Goal: Use online tool/utility: Use online tool/utility

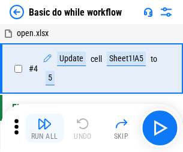
click at [44, 128] on img "button" at bounding box center [44, 124] width 14 height 14
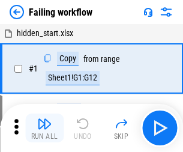
click at [44, 128] on img "button" at bounding box center [44, 124] width 14 height 14
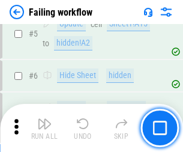
scroll to position [255, 0]
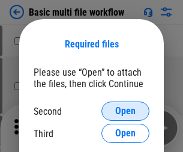
click at [126, 111] on span "Open" at bounding box center [125, 111] width 20 height 10
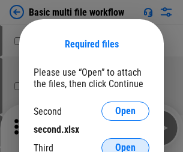
click at [126, 143] on span "Open" at bounding box center [125, 148] width 20 height 10
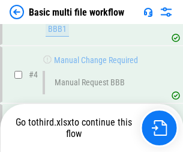
scroll to position [418, 0]
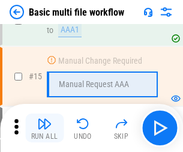
click at [44, 128] on img "button" at bounding box center [44, 124] width 14 height 14
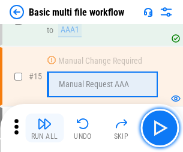
scroll to position [800, 0]
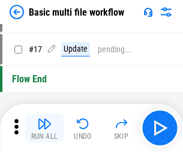
click at [44, 128] on img "button" at bounding box center [44, 124] width 14 height 14
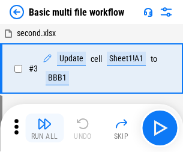
click at [44, 128] on img "button" at bounding box center [44, 124] width 14 height 14
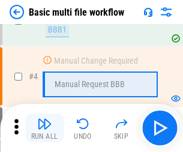
click at [44, 128] on img "button" at bounding box center [44, 124] width 14 height 14
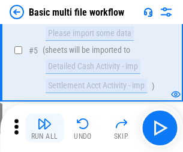
click at [44, 128] on img "button" at bounding box center [44, 124] width 14 height 14
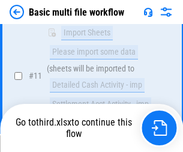
scroll to position [563, 0]
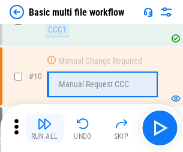
click at [44, 128] on img "button" at bounding box center [44, 124] width 14 height 14
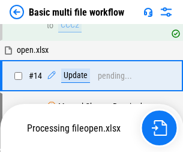
scroll to position [629, 0]
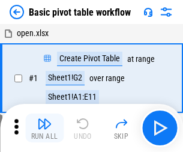
click at [44, 128] on img "button" at bounding box center [44, 124] width 14 height 14
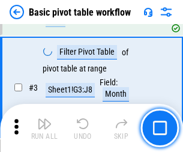
scroll to position [288, 0]
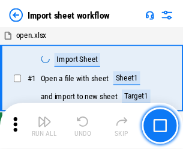
scroll to position [4, 0]
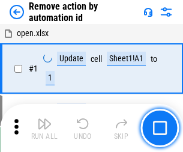
scroll to position [44, 0]
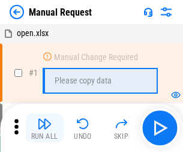
click at [44, 128] on img "button" at bounding box center [44, 124] width 14 height 14
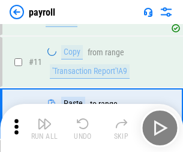
scroll to position [87, 0]
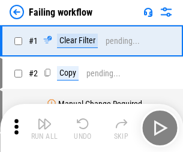
click at [44, 128] on img "button" at bounding box center [44, 124] width 14 height 14
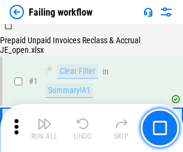
scroll to position [194, 0]
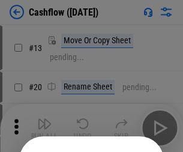
scroll to position [117, 0]
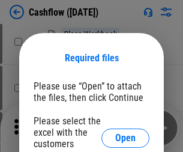
scroll to position [131, 0]
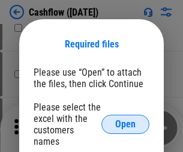
click at [126, 120] on span "Open" at bounding box center [125, 125] width 20 height 10
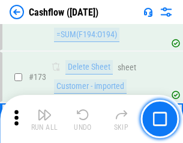
scroll to position [1272, 0]
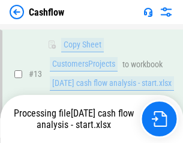
scroll to position [605, 0]
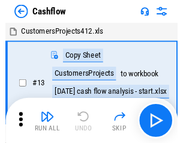
scroll to position [14, 0]
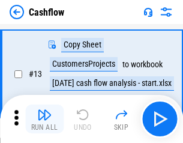
click at [44, 119] on img "button" at bounding box center [44, 115] width 14 height 14
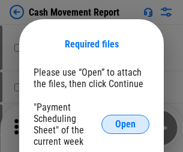
click at [126, 124] on span "Open" at bounding box center [125, 125] width 20 height 10
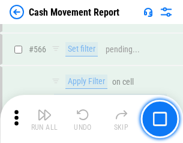
scroll to position [5508, 0]
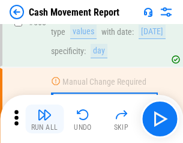
click at [44, 119] on img "button" at bounding box center [44, 115] width 14 height 14
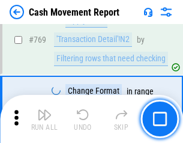
scroll to position [6678, 0]
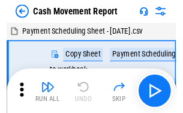
scroll to position [22, 0]
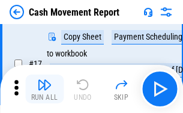
click at [44, 89] on img "button" at bounding box center [44, 85] width 14 height 14
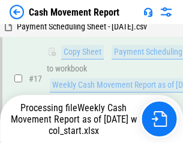
scroll to position [189, 0]
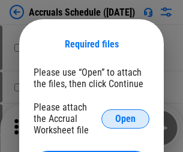
click at [126, 118] on span "Open" at bounding box center [125, 119] width 20 height 10
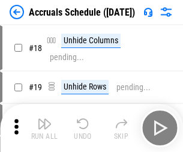
click at [44, 128] on img "button" at bounding box center [44, 124] width 14 height 14
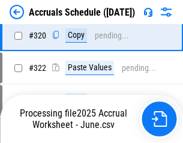
scroll to position [2235, 0]
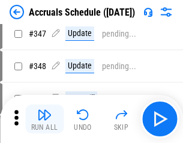
click at [44, 119] on img "button" at bounding box center [44, 115] width 14 height 14
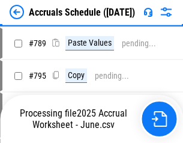
scroll to position [5048, 0]
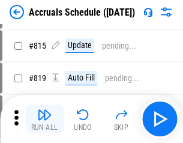
click at [44, 119] on img "button" at bounding box center [44, 115] width 14 height 14
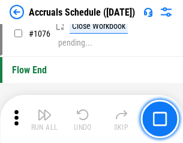
scroll to position [7197, 0]
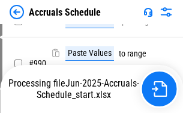
scroll to position [5994, 0]
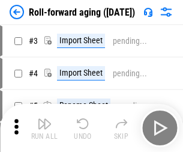
click at [44, 119] on img "button" at bounding box center [44, 124] width 14 height 14
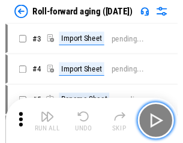
scroll to position [2, 0]
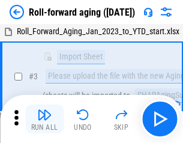
click at [44, 119] on img "button" at bounding box center [44, 115] width 14 height 14
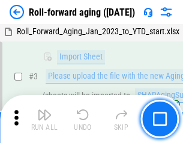
scroll to position [78, 0]
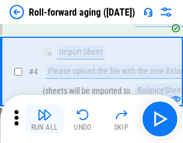
click at [44, 119] on img "button" at bounding box center [44, 115] width 14 height 14
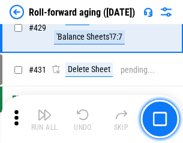
scroll to position [4167, 0]
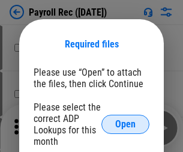
click at [126, 124] on span "Open" at bounding box center [125, 125] width 20 height 10
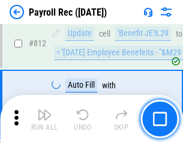
scroll to position [7635, 0]
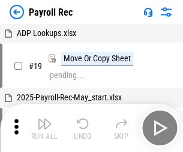
click at [44, 128] on img "button" at bounding box center [44, 124] width 14 height 14
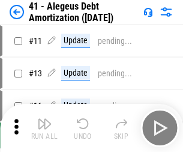
click at [44, 128] on img "button" at bounding box center [44, 124] width 14 height 14
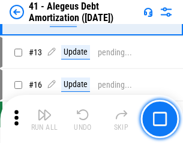
scroll to position [148, 0]
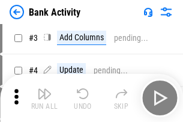
click at [44, 98] on img "button" at bounding box center [44, 94] width 14 height 14
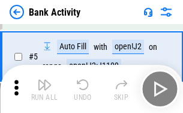
scroll to position [64, 0]
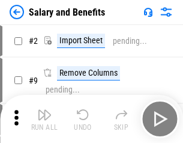
click at [44, 119] on img "button" at bounding box center [44, 115] width 14 height 14
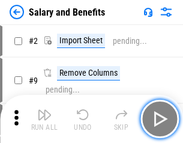
scroll to position [16, 0]
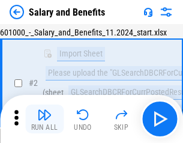
click at [44, 119] on img "button" at bounding box center [44, 115] width 14 height 14
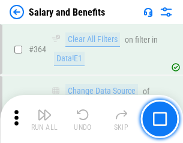
scroll to position [5659, 0]
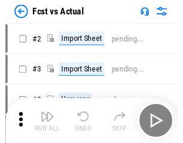
scroll to position [16, 0]
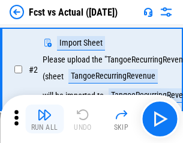
click at [44, 119] on img "button" at bounding box center [44, 115] width 14 height 14
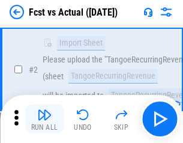
click at [44, 119] on img "button" at bounding box center [44, 115] width 14 height 14
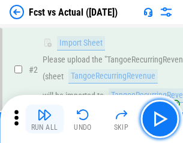
scroll to position [112, 0]
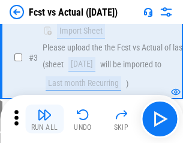
click at [44, 119] on img "button" at bounding box center [44, 115] width 14 height 14
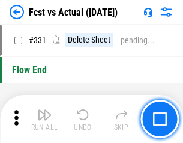
scroll to position [5752, 0]
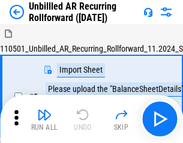
scroll to position [26, 0]
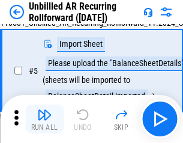
click at [44, 119] on img "button" at bounding box center [44, 115] width 14 height 14
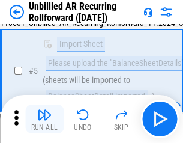
click at [44, 119] on img "button" at bounding box center [44, 115] width 14 height 14
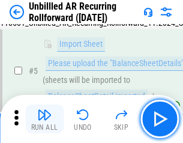
scroll to position [113, 0]
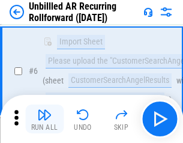
click at [44, 119] on img "button" at bounding box center [44, 115] width 14 height 14
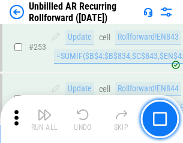
scroll to position [4082, 0]
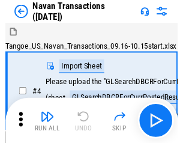
scroll to position [19, 0]
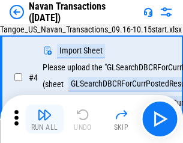
click at [44, 119] on img "button" at bounding box center [44, 115] width 14 height 14
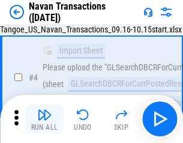
click at [44, 119] on img "button" at bounding box center [44, 115] width 14 height 14
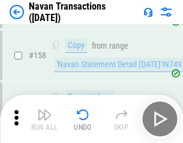
scroll to position [3896, 0]
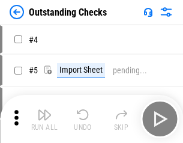
click at [44, 119] on img "button" at bounding box center [44, 115] width 14 height 14
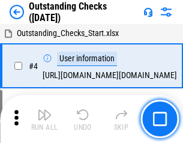
scroll to position [50, 0]
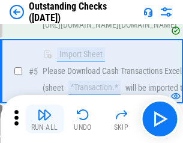
click at [44, 119] on img "button" at bounding box center [44, 115] width 14 height 14
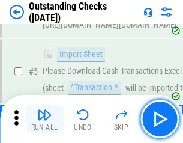
scroll to position [126, 0]
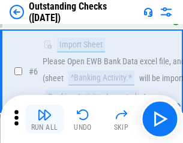
click at [44, 119] on img "button" at bounding box center [44, 115] width 14 height 14
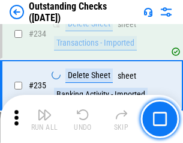
scroll to position [3649, 0]
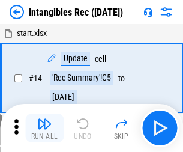
click at [44, 128] on img "button" at bounding box center [44, 124] width 14 height 14
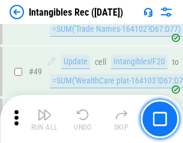
scroll to position [468, 0]
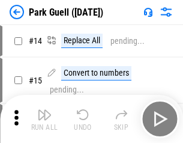
click at [44, 119] on img "button" at bounding box center [44, 115] width 14 height 14
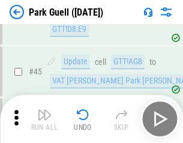
scroll to position [1503, 0]
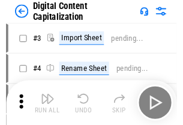
scroll to position [35, 0]
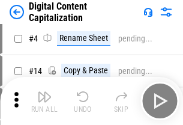
click at [44, 101] on img "button" at bounding box center [44, 97] width 14 height 14
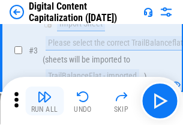
click at [44, 101] on img "button" at bounding box center [44, 97] width 14 height 14
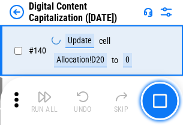
scroll to position [1274, 0]
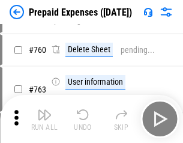
click at [44, 119] on img "button" at bounding box center [44, 115] width 14 height 14
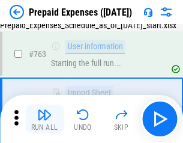
click at [44, 119] on img "button" at bounding box center [44, 115] width 14 height 14
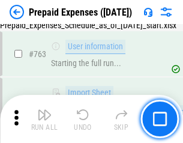
scroll to position [3402, 0]
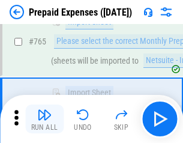
click at [44, 119] on img "button" at bounding box center [44, 115] width 14 height 14
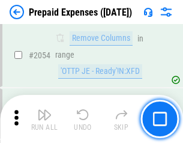
scroll to position [12561, 0]
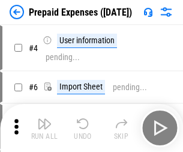
click at [44, 128] on img "button" at bounding box center [44, 124] width 14 height 14
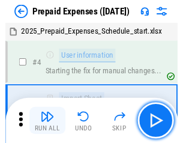
scroll to position [53, 0]
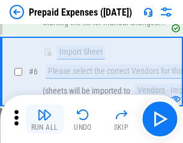
click at [44, 119] on img "button" at bounding box center [44, 115] width 14 height 14
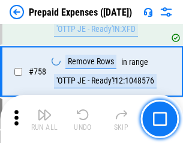
scroll to position [4282, 0]
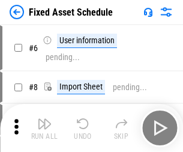
click at [44, 128] on img "button" at bounding box center [44, 124] width 14 height 14
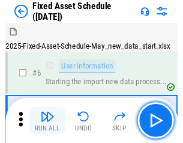
scroll to position [65, 0]
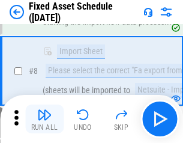
click at [44, 119] on img "button" at bounding box center [44, 115] width 14 height 14
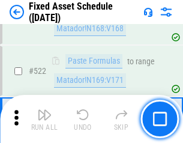
scroll to position [4177, 0]
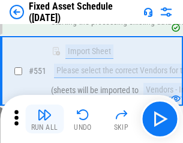
click at [44, 119] on img "button" at bounding box center [44, 115] width 14 height 14
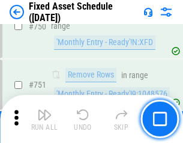
scroll to position [5859, 0]
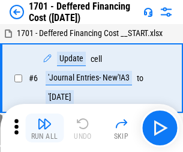
click at [44, 128] on img "button" at bounding box center [44, 124] width 14 height 14
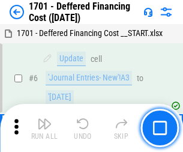
scroll to position [144, 0]
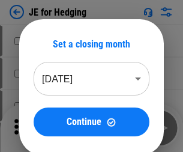
click at [44, 119] on img "button" at bounding box center [44, 124] width 14 height 14
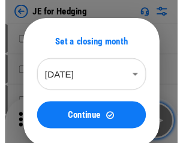
scroll to position [2, 0]
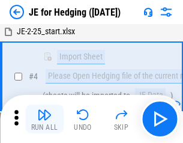
click at [44, 119] on img "button" at bounding box center [44, 115] width 14 height 14
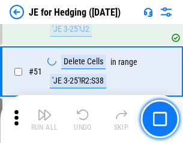
scroll to position [778, 0]
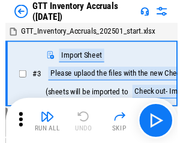
scroll to position [2, 0]
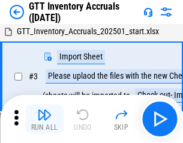
click at [44, 119] on img "button" at bounding box center [44, 115] width 14 height 14
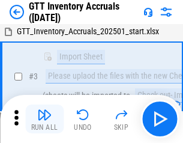
click at [44, 119] on img "button" at bounding box center [44, 115] width 14 height 14
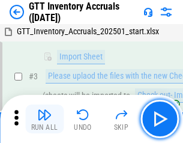
scroll to position [78, 0]
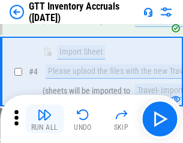
click at [44, 119] on img "button" at bounding box center [44, 115] width 14 height 14
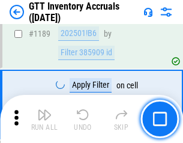
scroll to position [9813, 0]
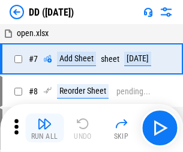
click at [44, 128] on img "button" at bounding box center [44, 124] width 14 height 14
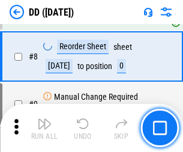
scroll to position [116, 0]
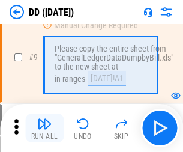
click at [44, 128] on img "button" at bounding box center [44, 124] width 14 height 14
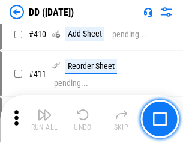
scroll to position [5377, 0]
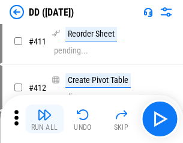
click at [44, 119] on img "button" at bounding box center [44, 115] width 14 height 14
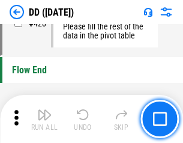
scroll to position [5752, 0]
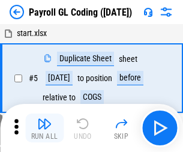
click at [44, 128] on img "button" at bounding box center [44, 124] width 14 height 14
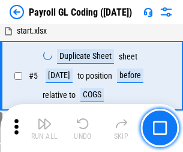
scroll to position [144, 0]
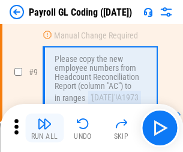
click at [44, 128] on img "button" at bounding box center [44, 124] width 14 height 14
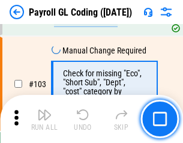
scroll to position [2819, 0]
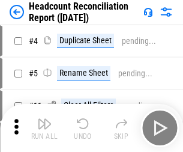
click at [44, 128] on img "button" at bounding box center [44, 124] width 14 height 14
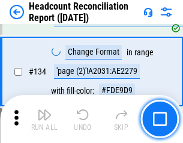
scroll to position [1445, 0]
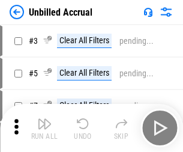
click at [44, 128] on img "button" at bounding box center [44, 124] width 14 height 14
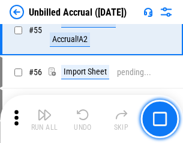
scroll to position [1255, 0]
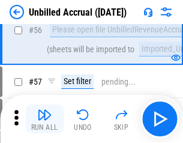
click at [44, 119] on img "button" at bounding box center [44, 115] width 14 height 14
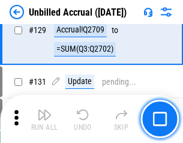
scroll to position [3579, 0]
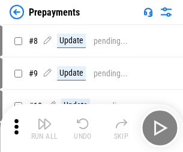
click at [44, 128] on img "button" at bounding box center [44, 124] width 14 height 14
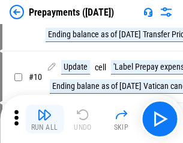
scroll to position [75, 0]
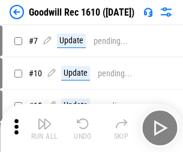
click at [44, 128] on img "button" at bounding box center [44, 124] width 14 height 14
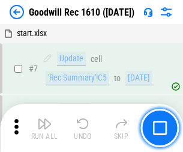
scroll to position [206, 0]
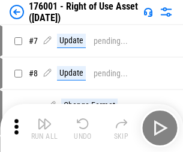
click at [44, 128] on img "button" at bounding box center [44, 124] width 14 height 14
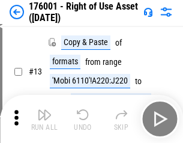
scroll to position [78, 0]
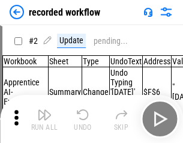
click at [44, 119] on img "button" at bounding box center [44, 115] width 14 height 14
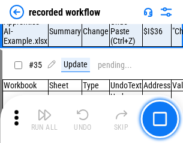
scroll to position [3756, 0]
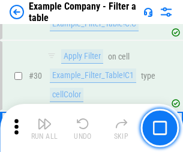
scroll to position [1100, 0]
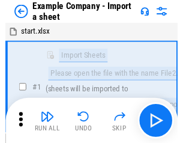
scroll to position [19, 0]
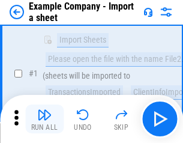
click at [44, 119] on img "button" at bounding box center [44, 115] width 14 height 14
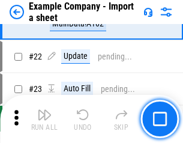
scroll to position [266, 0]
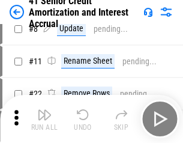
click at [44, 119] on img "button" at bounding box center [44, 115] width 14 height 14
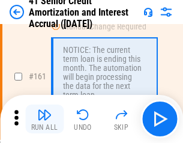
click at [44, 119] on img "button" at bounding box center [44, 115] width 14 height 14
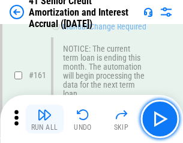
scroll to position [1285, 0]
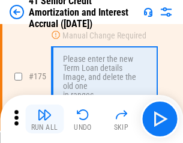
click at [44, 119] on img "button" at bounding box center [44, 115] width 14 height 14
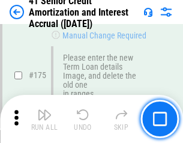
scroll to position [1407, 0]
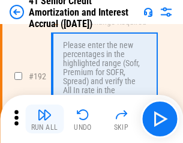
click at [44, 119] on img "button" at bounding box center [44, 115] width 14 height 14
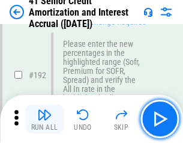
scroll to position [1533, 0]
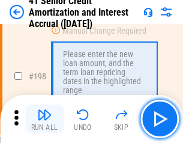
click at [44, 119] on img "button" at bounding box center [44, 115] width 14 height 14
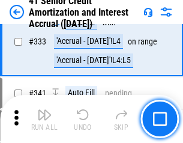
scroll to position [3070, 0]
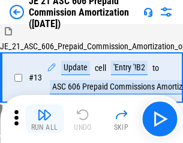
click at [44, 119] on img "button" at bounding box center [44, 115] width 14 height 14
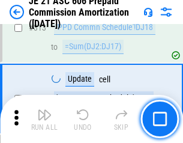
scroll to position [2244, 0]
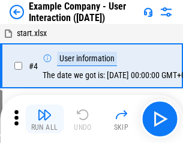
click at [44, 119] on img "button" at bounding box center [44, 115] width 14 height 14
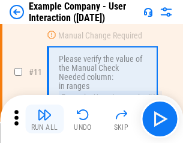
click at [44, 119] on img "button" at bounding box center [44, 115] width 14 height 14
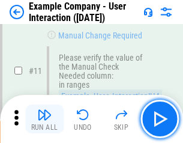
scroll to position [260, 0]
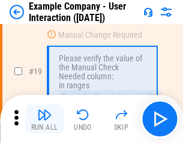
click at [44, 119] on img "button" at bounding box center [44, 115] width 14 height 14
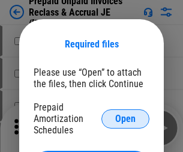
click at [126, 118] on span "Open" at bounding box center [125, 119] width 20 height 10
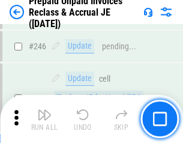
scroll to position [1622, 0]
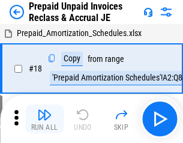
click at [44, 119] on img "button" at bounding box center [44, 115] width 14 height 14
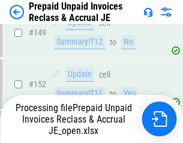
scroll to position [1622, 0]
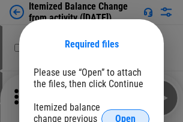
click at [126, 114] on span "Open" at bounding box center [125, 119] width 20 height 10
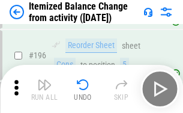
scroll to position [2313, 0]
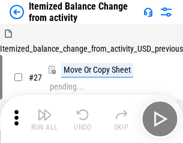
scroll to position [19, 0]
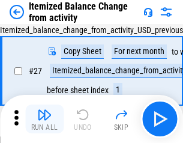
click at [44, 119] on img "button" at bounding box center [44, 115] width 14 height 14
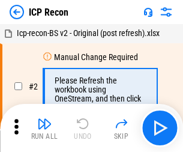
scroll to position [5, 0]
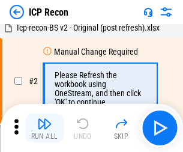
click at [44, 128] on img "button" at bounding box center [44, 124] width 14 height 14
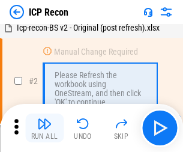
click at [44, 128] on img "button" at bounding box center [44, 124] width 14 height 14
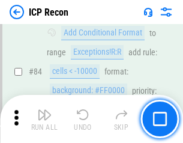
scroll to position [1178, 0]
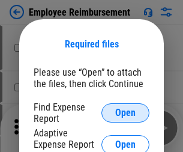
click at [126, 113] on span "Open" at bounding box center [125, 113] width 20 height 10
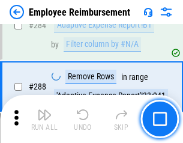
scroll to position [3266, 0]
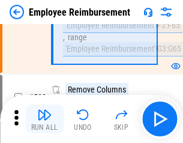
click at [44, 119] on img "button" at bounding box center [44, 115] width 14 height 14
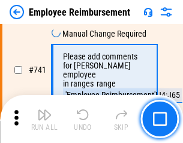
scroll to position [8431, 0]
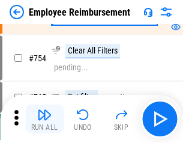
click at [44, 119] on img "button" at bounding box center [44, 115] width 14 height 14
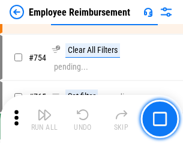
click at [44, 119] on img "button" at bounding box center [44, 115] width 14 height 14
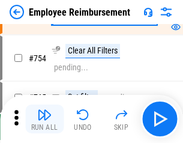
click at [44, 119] on img "button" at bounding box center [44, 115] width 14 height 14
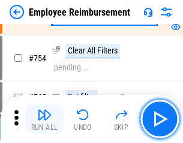
click at [44, 119] on img "button" at bounding box center [44, 115] width 14 height 14
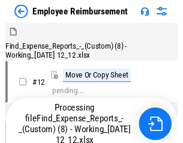
scroll to position [41, 0]
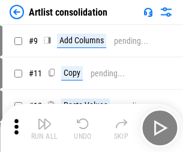
click at [44, 128] on img "button" at bounding box center [44, 124] width 14 height 14
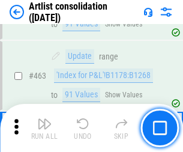
scroll to position [5262, 0]
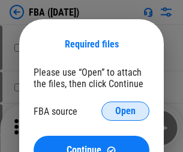
click at [126, 111] on span "Open" at bounding box center [125, 111] width 20 height 10
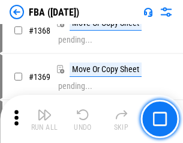
scroll to position [12906, 0]
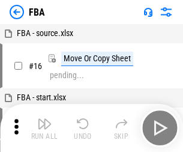
scroll to position [12, 0]
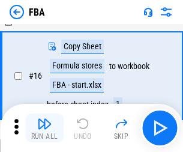
click at [44, 128] on img "button" at bounding box center [44, 124] width 14 height 14
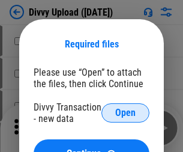
click at [126, 113] on span "Open" at bounding box center [125, 113] width 20 height 10
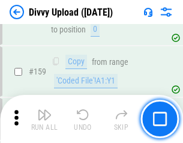
scroll to position [1244, 0]
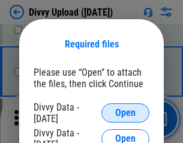
click at [126, 113] on span "Open" at bounding box center [125, 113] width 20 height 10
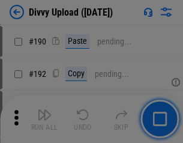
scroll to position [1517, 0]
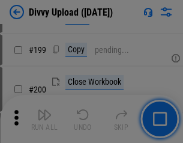
scroll to position [1747, 0]
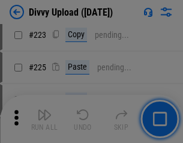
scroll to position [2398, 0]
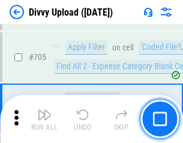
scroll to position [8221, 0]
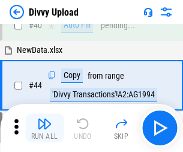
click at [44, 128] on img "button" at bounding box center [44, 124] width 14 height 14
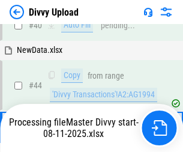
scroll to position [132, 0]
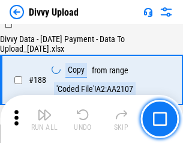
scroll to position [1414, 0]
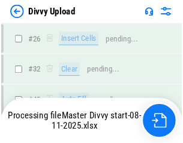
scroll to position [1244, 0]
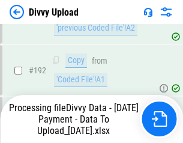
scroll to position [1619, 0]
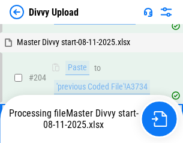
scroll to position [2006, 0]
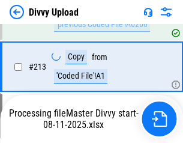
scroll to position [2405, 0]
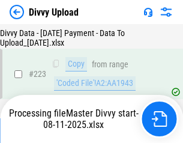
scroll to position [2739, 0]
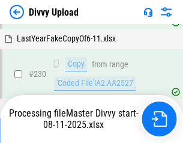
scroll to position [2982, 0]
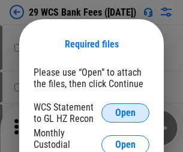
click at [126, 113] on span "Open" at bounding box center [125, 113] width 20 height 10
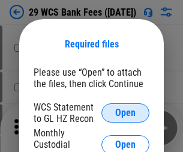
click at [126, 113] on span "Open" at bounding box center [125, 113] width 20 height 10
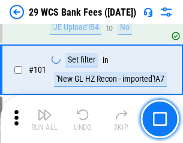
scroll to position [1171, 0]
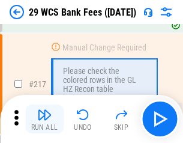
click at [44, 119] on img "button" at bounding box center [44, 115] width 14 height 14
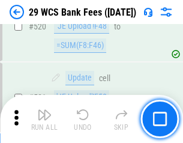
scroll to position [6202, 0]
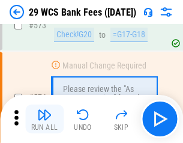
click at [44, 119] on img "button" at bounding box center [44, 115] width 14 height 14
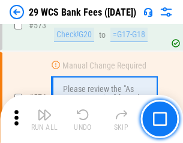
scroll to position [6655, 0]
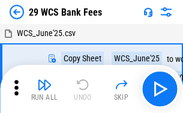
scroll to position [22, 0]
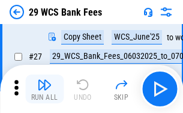
click at [44, 89] on img "button" at bounding box center [44, 85] width 14 height 14
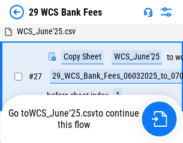
scroll to position [240, 0]
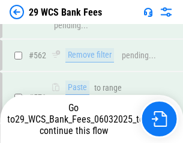
scroll to position [6571, 0]
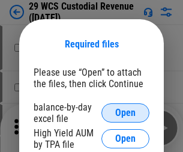
click at [126, 113] on span "Open" at bounding box center [125, 113] width 20 height 10
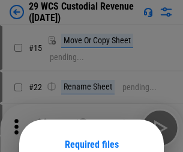
scroll to position [100, 0]
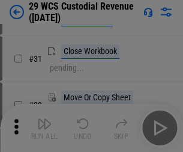
scroll to position [258, 0]
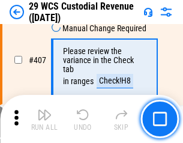
scroll to position [5566, 0]
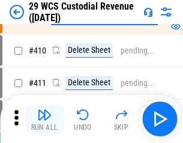
click at [44, 119] on img "button" at bounding box center [44, 115] width 14 height 14
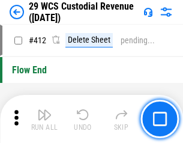
scroll to position [5739, 0]
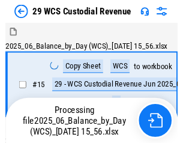
scroll to position [29, 0]
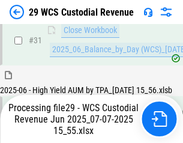
scroll to position [617, 0]
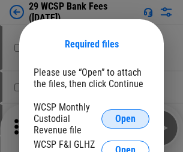
click at [126, 118] on span "Open" at bounding box center [125, 119] width 20 height 10
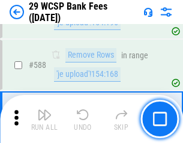
scroll to position [4730, 0]
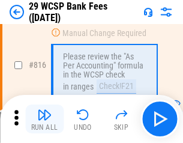
click at [44, 119] on img "button" at bounding box center [44, 115] width 14 height 14
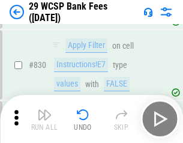
scroll to position [7625, 0]
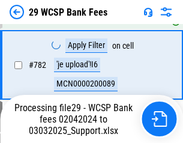
scroll to position [7173, 0]
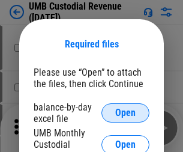
click at [126, 113] on span "Open" at bounding box center [125, 113] width 20 height 10
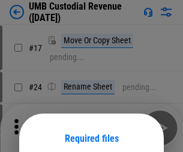
scroll to position [94, 0]
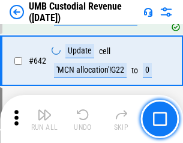
scroll to position [6224, 0]
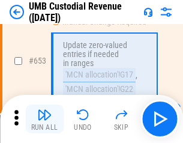
click at [44, 119] on img "button" at bounding box center [44, 115] width 14 height 14
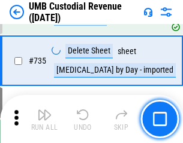
scroll to position [7348, 0]
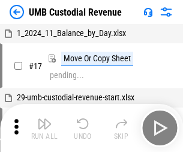
click at [44, 128] on img "button" at bounding box center [44, 124] width 14 height 14
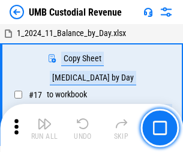
scroll to position [9, 0]
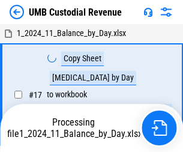
scroll to position [9, 0]
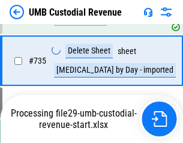
scroll to position [7321, 0]
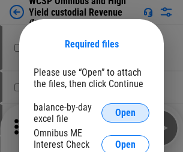
click at [126, 113] on span "Open" at bounding box center [125, 113] width 20 height 10
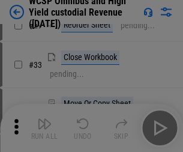
scroll to position [275, 0]
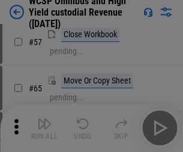
scroll to position [524, 0]
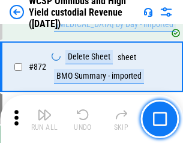
scroll to position [10170, 0]
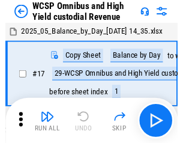
scroll to position [7, 0]
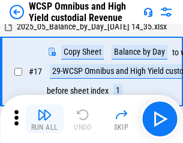
click at [44, 119] on img "button" at bounding box center [44, 115] width 14 height 14
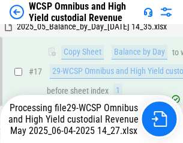
scroll to position [189, 0]
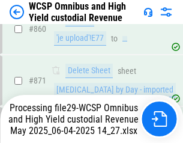
scroll to position [10143, 0]
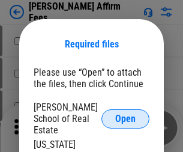
click at [126, 114] on span "Open" at bounding box center [125, 119] width 20 height 10
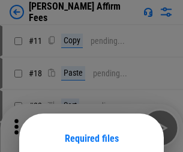
scroll to position [94, 0]
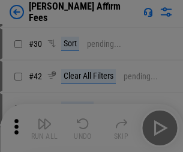
scroll to position [245, 0]
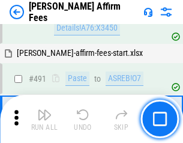
scroll to position [3268, 0]
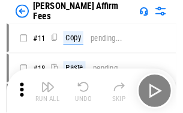
scroll to position [12, 0]
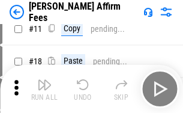
click at [44, 89] on img "button" at bounding box center [44, 85] width 14 height 14
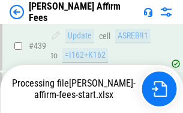
scroll to position [3152, 0]
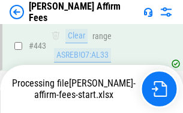
scroll to position [3152, 0]
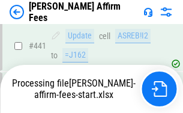
scroll to position [3152, 0]
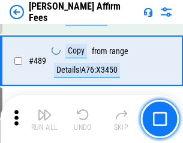
scroll to position [3137, 0]
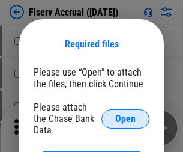
click at [126, 114] on span "Open" at bounding box center [125, 119] width 20 height 10
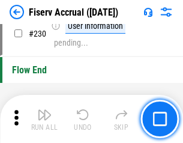
scroll to position [3808, 0]
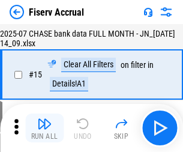
click at [44, 128] on img "button" at bounding box center [44, 124] width 14 height 14
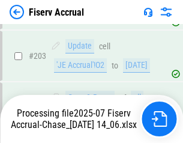
scroll to position [3527, 0]
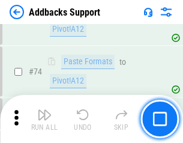
scroll to position [875, 0]
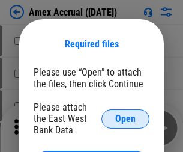
click at [126, 118] on span "Open" at bounding box center [125, 119] width 20 height 10
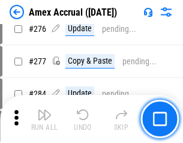
scroll to position [3128, 0]
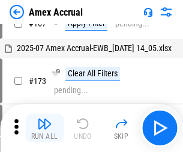
click at [44, 128] on img "button" at bounding box center [44, 124] width 14 height 14
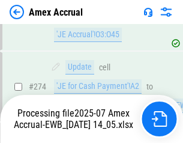
scroll to position [3503, 0]
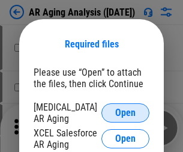
click at [126, 111] on span "Open" at bounding box center [125, 113] width 20 height 10
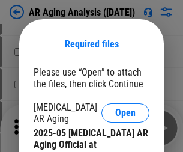
scroll to position [362, 0]
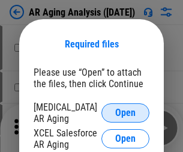
click at [126, 111] on span "Open" at bounding box center [125, 113] width 20 height 10
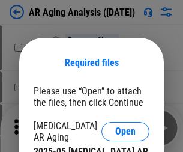
scroll to position [19, 0]
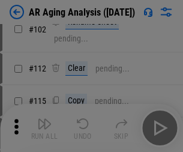
scroll to position [165, 0]
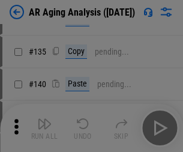
scroll to position [362, 0]
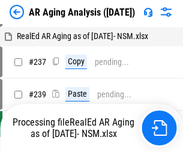
scroll to position [12, 0]
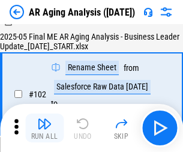
click at [44, 128] on img "button" at bounding box center [44, 124] width 14 height 14
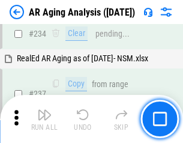
scroll to position [1863, 0]
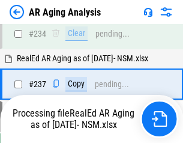
scroll to position [1849, 0]
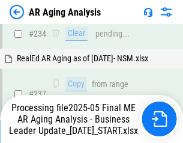
scroll to position [1849, 0]
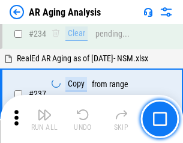
scroll to position [1849, 0]
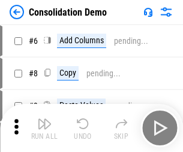
click at [44, 128] on img "button" at bounding box center [44, 124] width 14 height 14
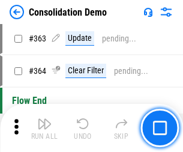
scroll to position [4028, 0]
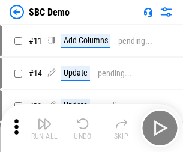
click at [44, 128] on img "button" at bounding box center [44, 124] width 14 height 14
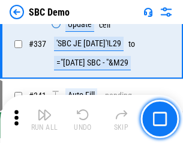
scroll to position [3161, 0]
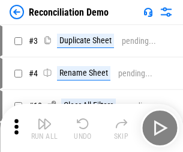
click at [44, 128] on img "button" at bounding box center [44, 124] width 14 height 14
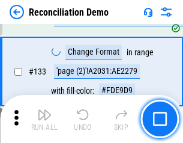
scroll to position [1427, 0]
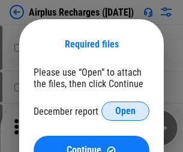
click at [126, 111] on span "Open" at bounding box center [125, 111] width 20 height 10
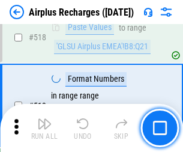
scroll to position [5171, 0]
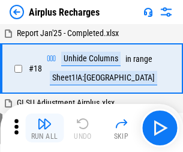
click at [44, 128] on img "button" at bounding box center [44, 124] width 14 height 14
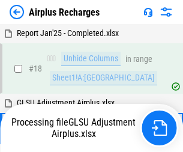
scroll to position [53, 0]
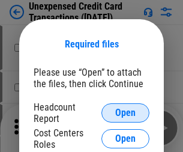
click at [126, 113] on span "Open" at bounding box center [125, 113] width 20 height 10
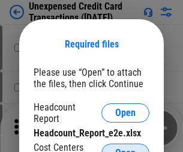
click at [126, 148] on span "Open" at bounding box center [125, 153] width 20 height 10
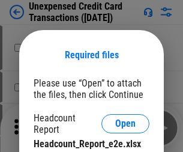
scroll to position [11, 0]
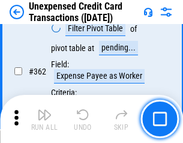
scroll to position [3090, 0]
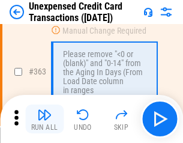
click at [44, 119] on img "button" at bounding box center [44, 115] width 14 height 14
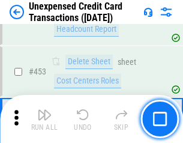
scroll to position [4099, 0]
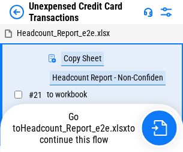
scroll to position [19, 0]
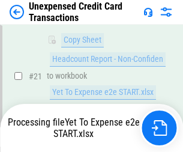
scroll to position [195, 0]
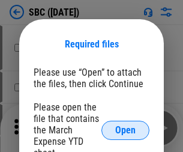
click at [126, 130] on span "Open" at bounding box center [125, 131] width 20 height 10
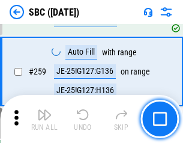
scroll to position [2348, 0]
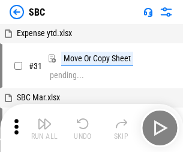
scroll to position [12, 0]
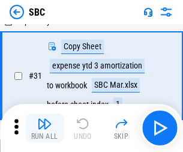
click at [44, 128] on img "button" at bounding box center [44, 124] width 14 height 14
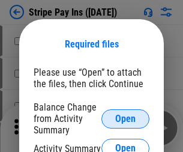
click at [126, 118] on span "Open" at bounding box center [125, 119] width 20 height 10
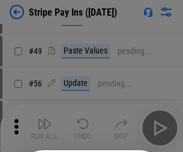
scroll to position [218, 0]
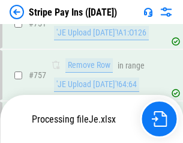
scroll to position [6328, 0]
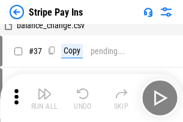
click at [44, 98] on img "button" at bounding box center [44, 94] width 14 height 14
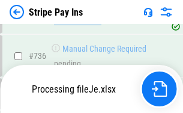
scroll to position [6301, 0]
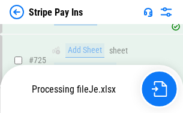
scroll to position [6301, 0]
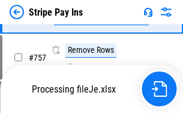
scroll to position [6301, 0]
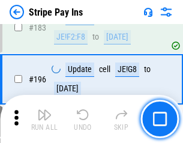
scroll to position [1627, 0]
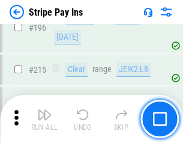
click at [44, 119] on img "button" at bounding box center [44, 115] width 14 height 14
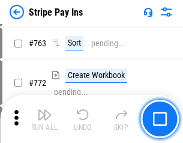
scroll to position [6286, 0]
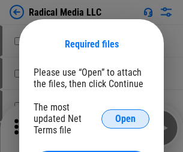
click at [126, 118] on span "Open" at bounding box center [125, 119] width 20 height 10
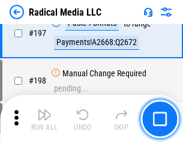
scroll to position [2780, 0]
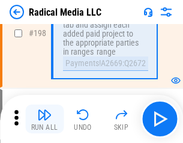
click at [44, 119] on img "button" at bounding box center [44, 115] width 14 height 14
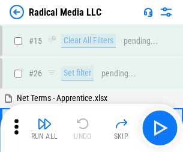
scroll to position [67, 0]
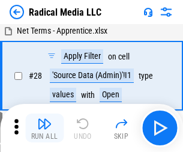
click at [44, 128] on img "button" at bounding box center [44, 124] width 14 height 14
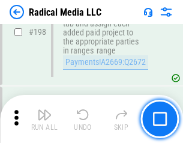
scroll to position [3013, 0]
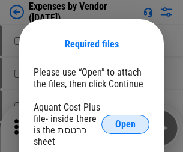
click at [126, 124] on span "Open" at bounding box center [125, 125] width 20 height 10
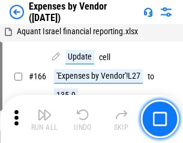
scroll to position [904, 0]
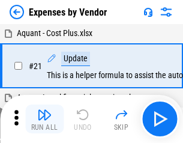
click at [44, 119] on img "button" at bounding box center [44, 115] width 14 height 14
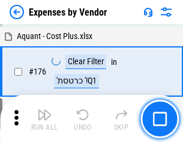
scroll to position [955, 0]
